Goal: Task Accomplishment & Management: Manage account settings

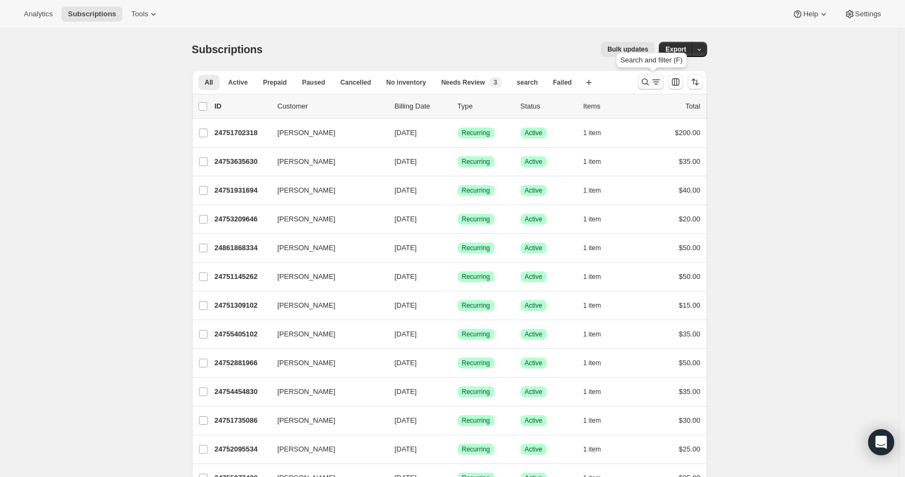
click at [656, 80] on icon "Search and filter results" at bounding box center [656, 81] width 11 height 11
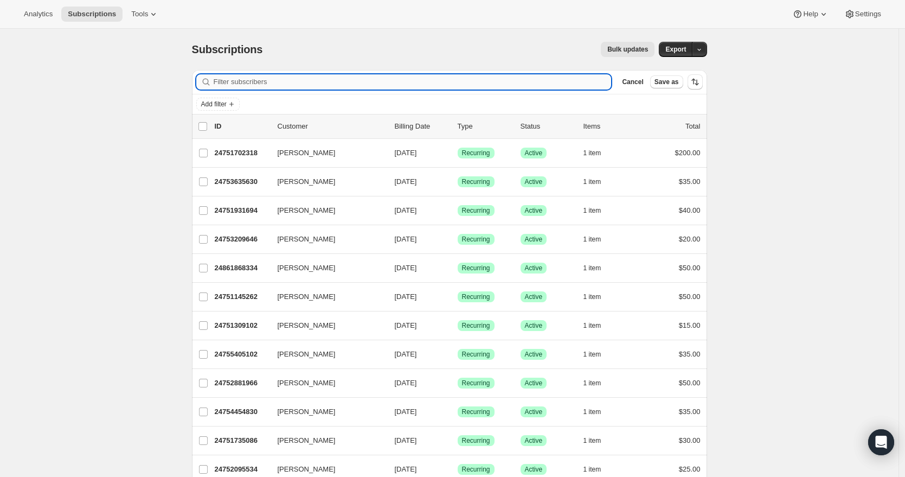
click at [329, 81] on input "Filter subscribers" at bounding box center [413, 81] width 398 height 15
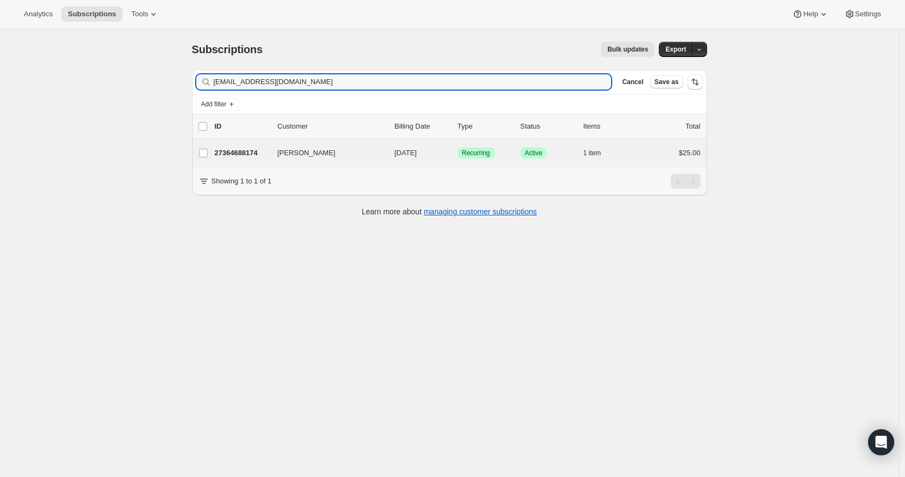
type input "[EMAIL_ADDRESS][DOMAIN_NAME]"
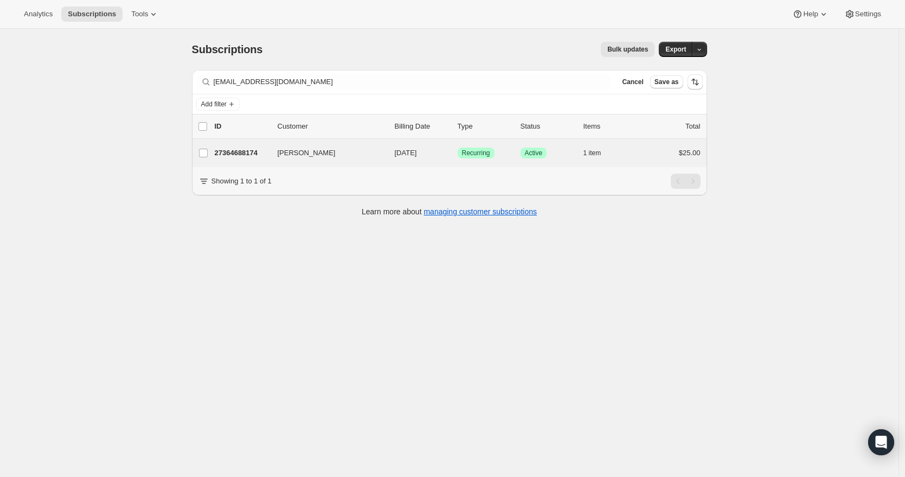
click at [353, 162] on div "Donald Fabini 27364688174 Donald Fabini 09/13/2025 Success Recurring Success Ac…" at bounding box center [449, 153] width 515 height 28
click at [238, 158] on p "27364688174" at bounding box center [242, 152] width 54 height 11
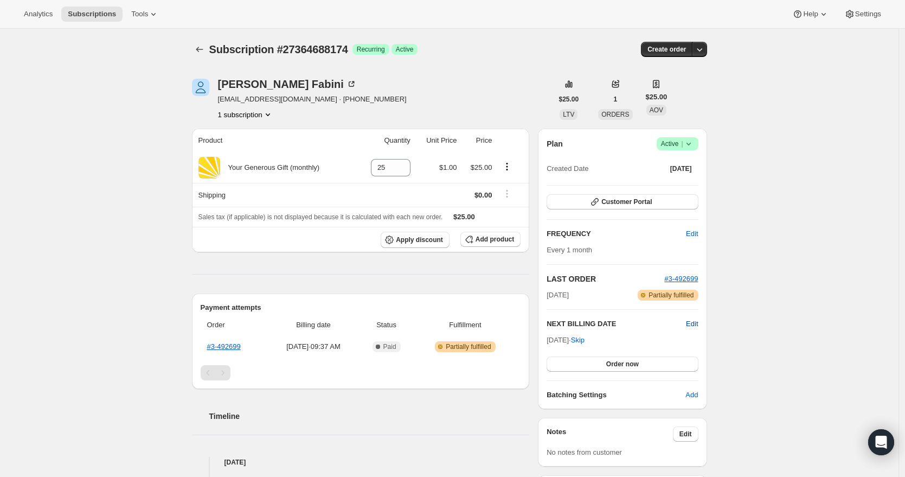
click at [697, 324] on span "Edit" at bounding box center [692, 323] width 12 height 11
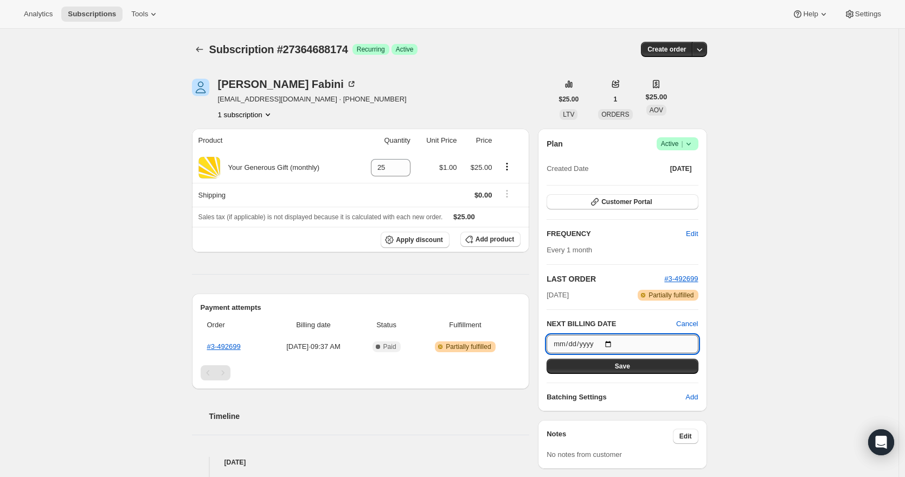
click at [615, 344] on input "2025-09-13" at bounding box center [622, 344] width 151 height 18
type input "2025-09-03"
click at [609, 365] on button "Save" at bounding box center [622, 365] width 151 height 15
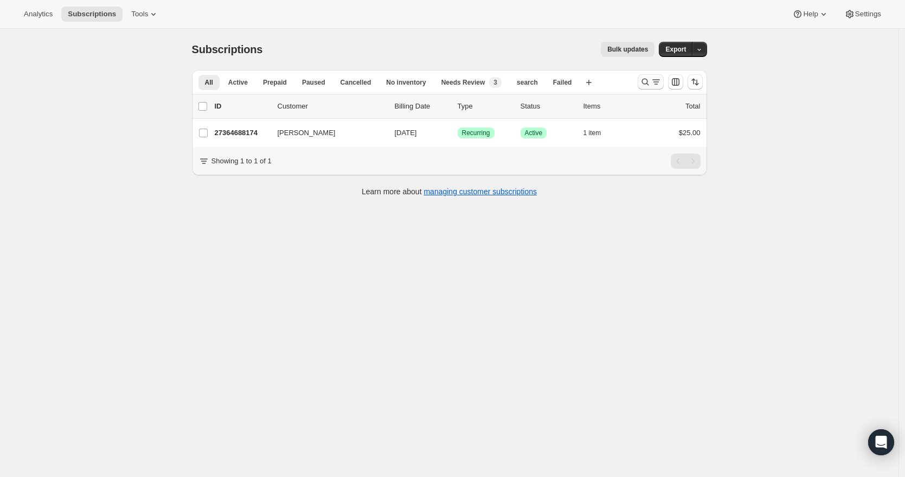
click at [649, 78] on icon "Search and filter results" at bounding box center [645, 81] width 11 height 11
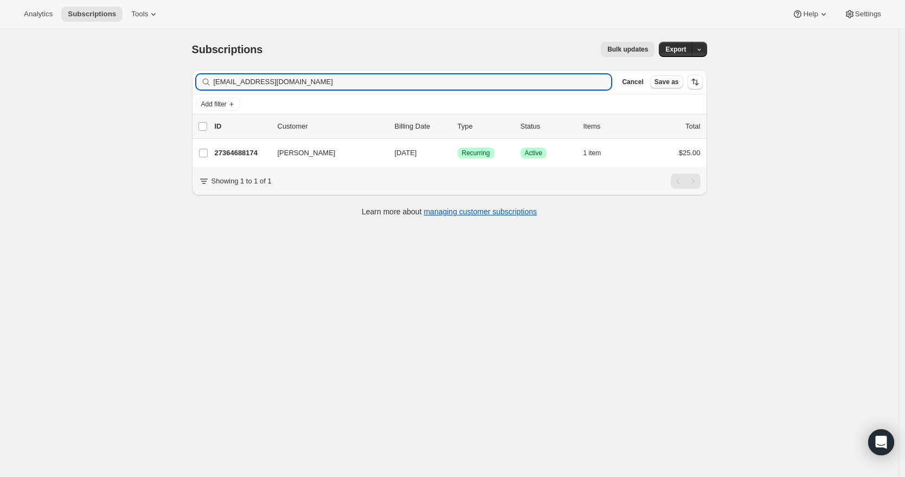
drag, startPoint x: 283, startPoint y: 79, endPoint x: 213, endPoint y: 82, distance: 70.6
click at [213, 82] on div "[EMAIL_ADDRESS][DOMAIN_NAME] Clear" at bounding box center [403, 81] width 415 height 15
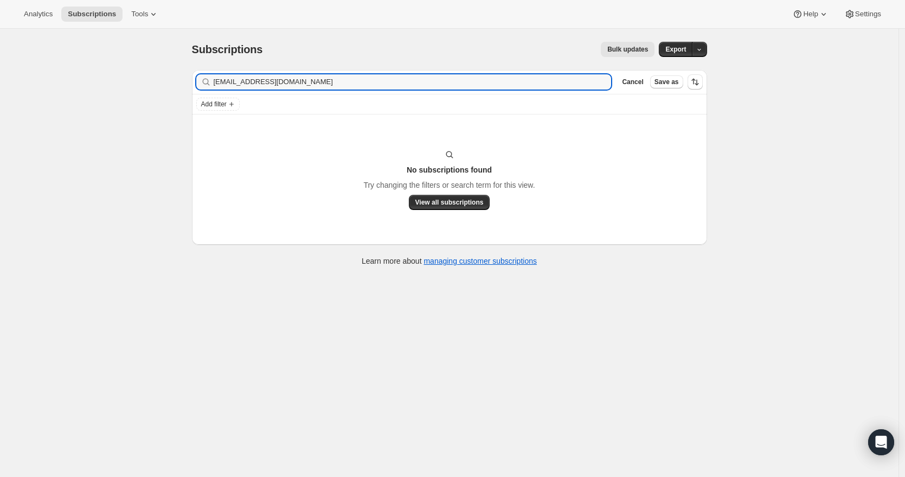
type input "[EMAIL_ADDRESS][DOMAIN_NAME]"
